Goal: Information Seeking & Learning: Learn about a topic

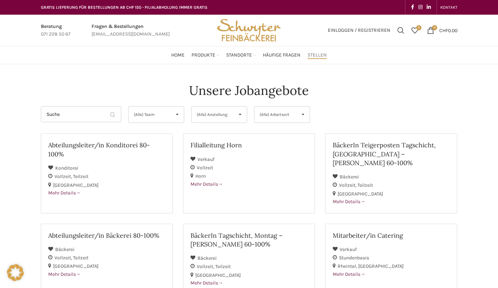
click at [290, 112] on span "(Alle) Arbeitsort" at bounding box center [275, 115] width 33 height 16
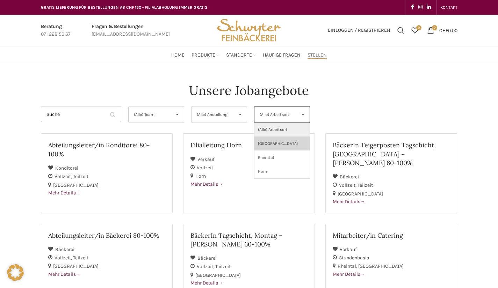
click at [273, 148] on li "[GEOGRAPHIC_DATA]" at bounding box center [281, 144] width 55 height 14
select select "133"
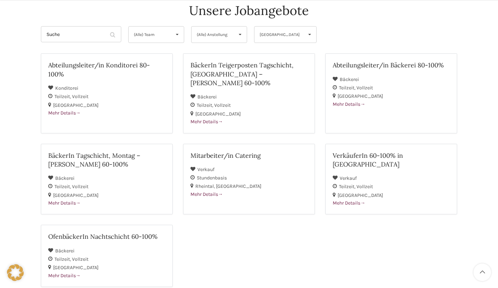
scroll to position [140, 0]
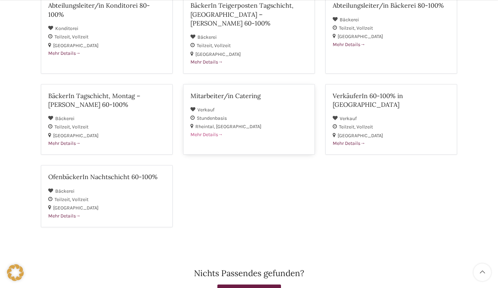
click at [257, 122] on div "[GEOGRAPHIC_DATA]" at bounding box center [248, 126] width 117 height 8
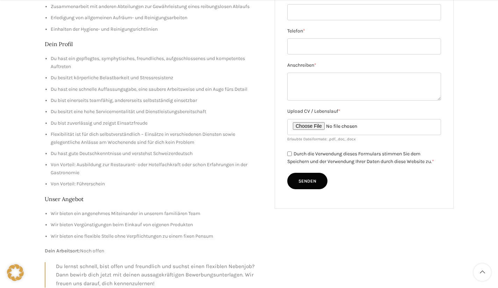
scroll to position [210, 0]
